Goal: Find specific page/section: Find specific page/section

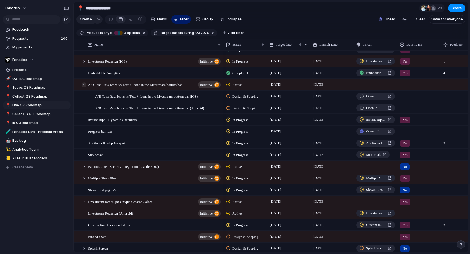
click at [83, 86] on div at bounding box center [84, 84] width 5 height 5
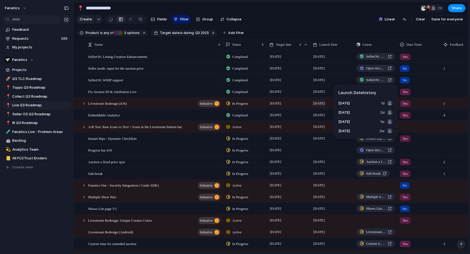
click at [324, 103] on span "[DATE]" at bounding box center [319, 103] width 14 height 7
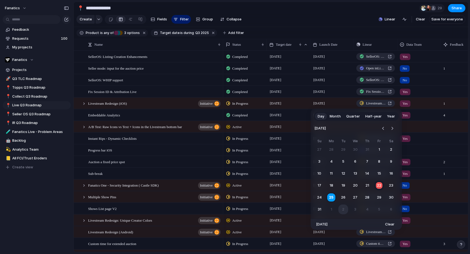
click at [340, 209] on button "2" at bounding box center [343, 210] width 10 height 10
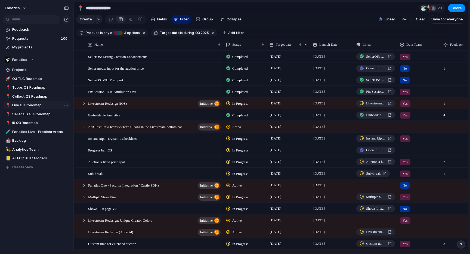
click at [20, 104] on span "Live Q3 Roadmap" at bounding box center [40, 105] width 57 height 5
click at [35, 114] on span "Seller OS Q3 Roadmap" at bounding box center [40, 114] width 57 height 5
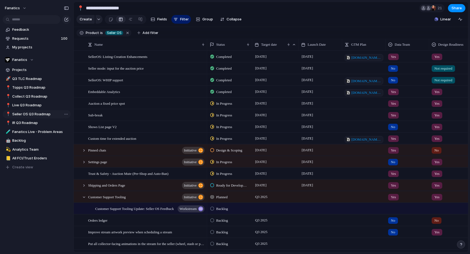
type input "**********"
